Goal: Answer question/provide support: Answer question/provide support

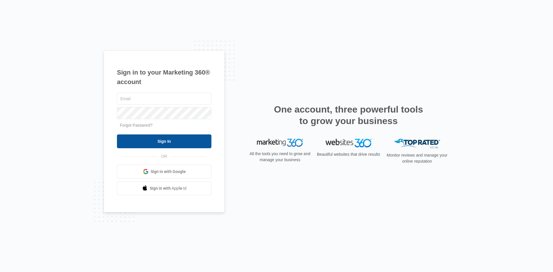
type input "[EMAIL_ADDRESS][PERSON_NAME][DOMAIN_NAME]"
click at [165, 141] on input "Sign In" at bounding box center [164, 142] width 95 height 14
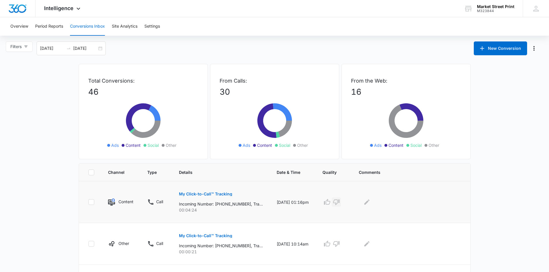
click at [340, 203] on icon "button" at bounding box center [336, 202] width 7 height 7
click at [370, 204] on icon "Edit Comments" at bounding box center [366, 202] width 5 height 5
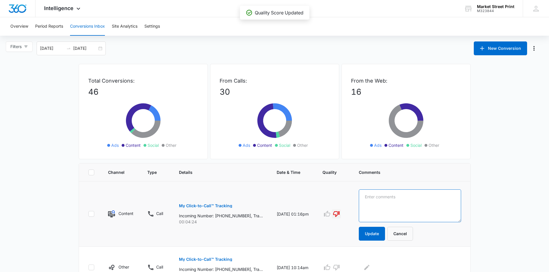
click at [374, 193] on textarea at bounding box center [410, 206] width 102 height 33
type textarea "exisiting customer checking on order"
click at [385, 232] on button "Update" at bounding box center [372, 234] width 26 height 14
click at [384, 236] on button "Update" at bounding box center [372, 234] width 26 height 14
